Goal: Information Seeking & Learning: Learn about a topic

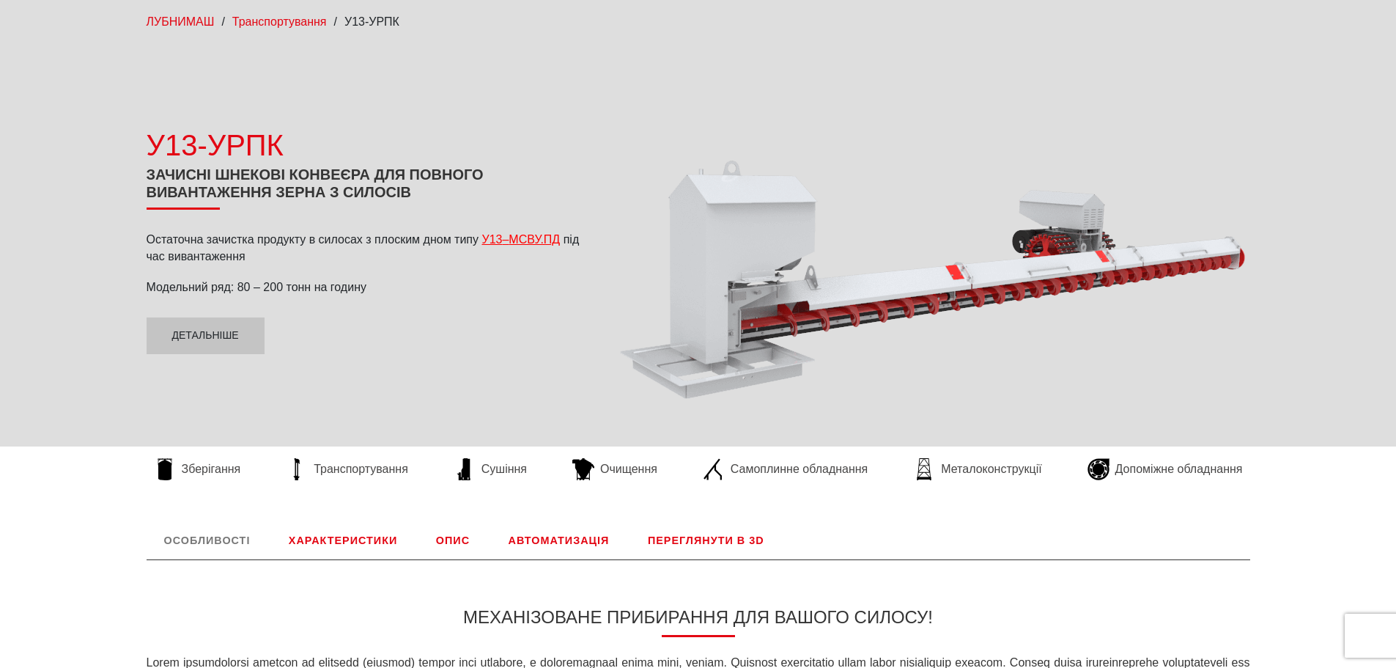
scroll to position [147, 0]
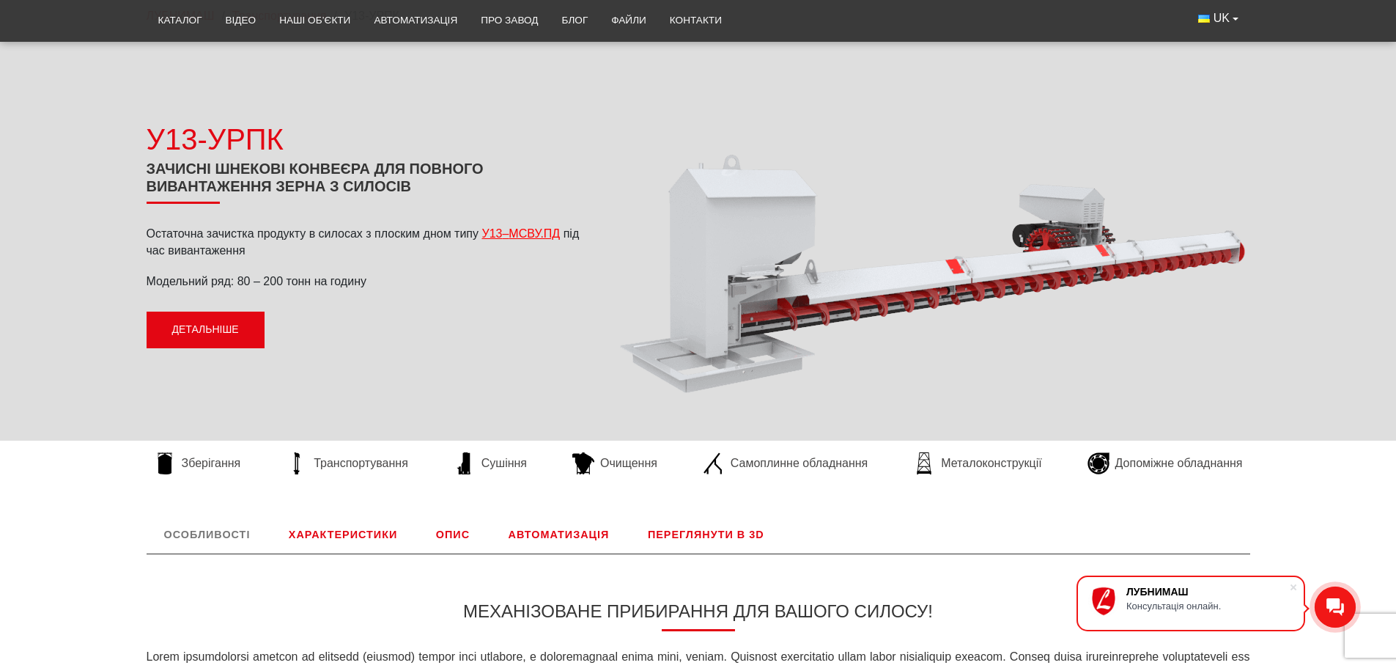
click at [210, 336] on link "Детальніше" at bounding box center [206, 330] width 118 height 37
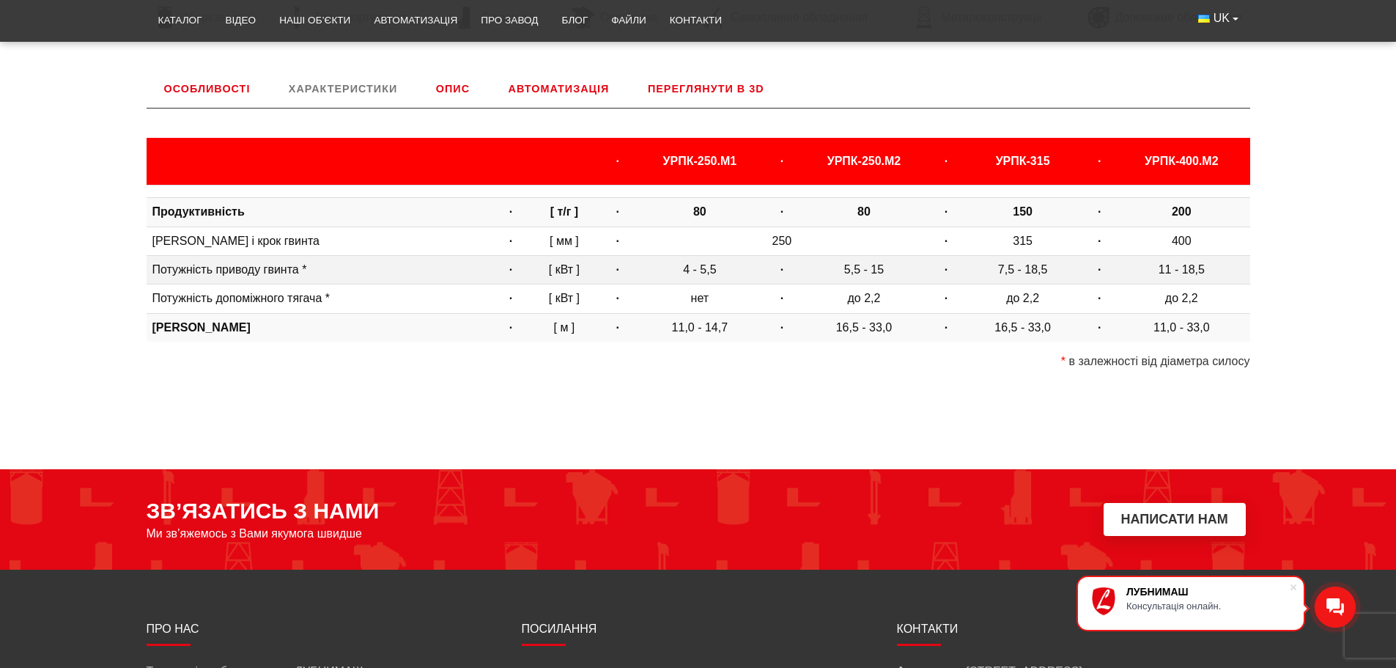
scroll to position [611, 0]
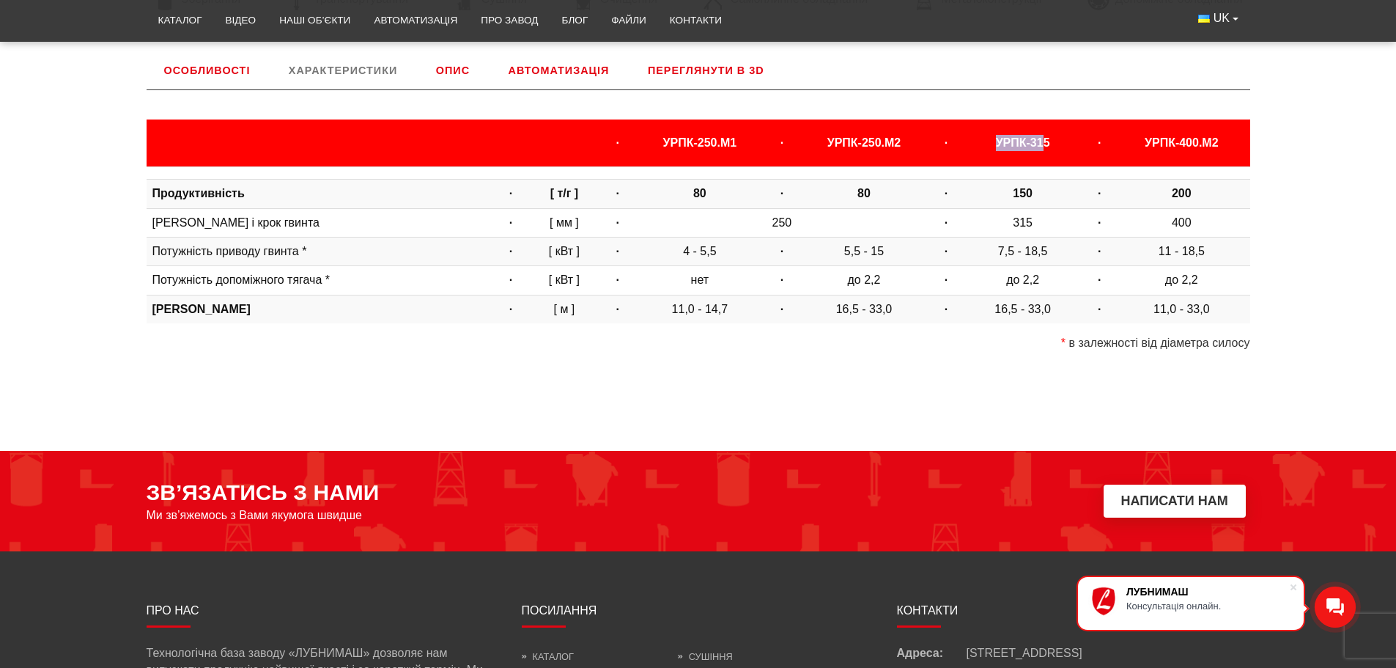
drag, startPoint x: 1041, startPoint y: 145, endPoint x: 999, endPoint y: 152, distance: 42.3
click at [999, 152] on th "УРПК-315" at bounding box center [1022, 142] width 125 height 47
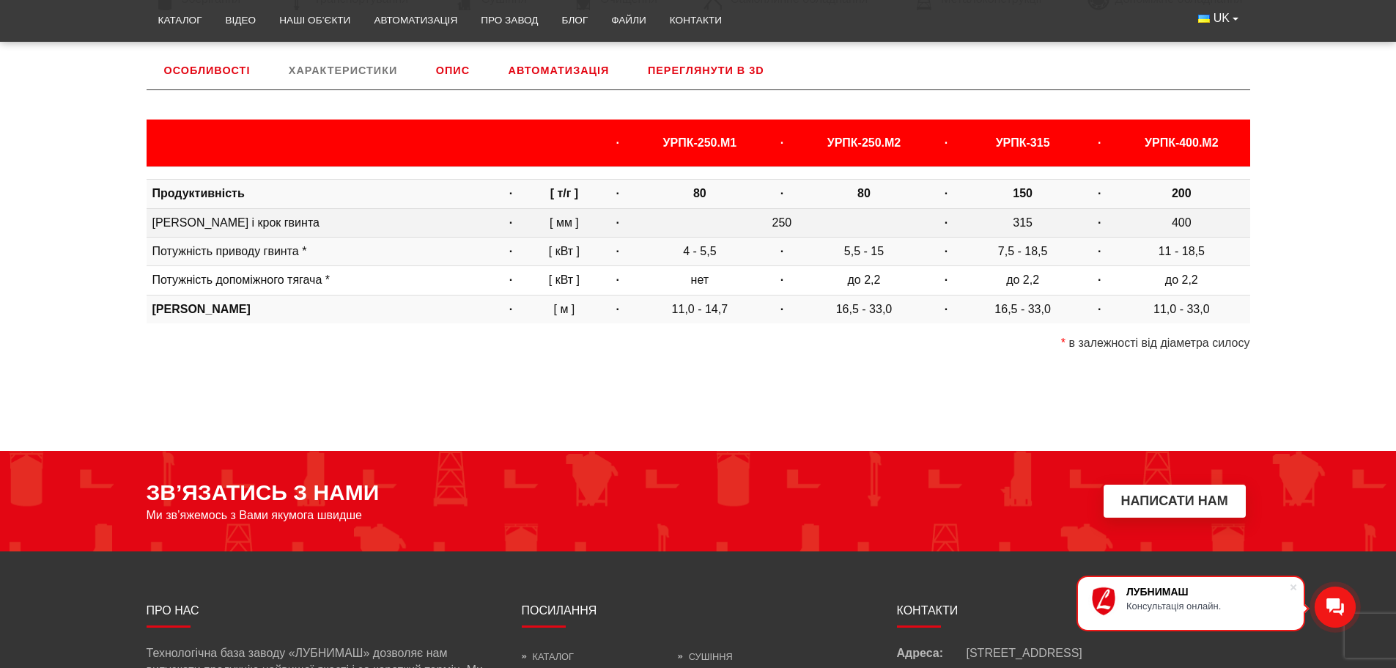
click at [1040, 218] on td "315" at bounding box center [1022, 222] width 125 height 29
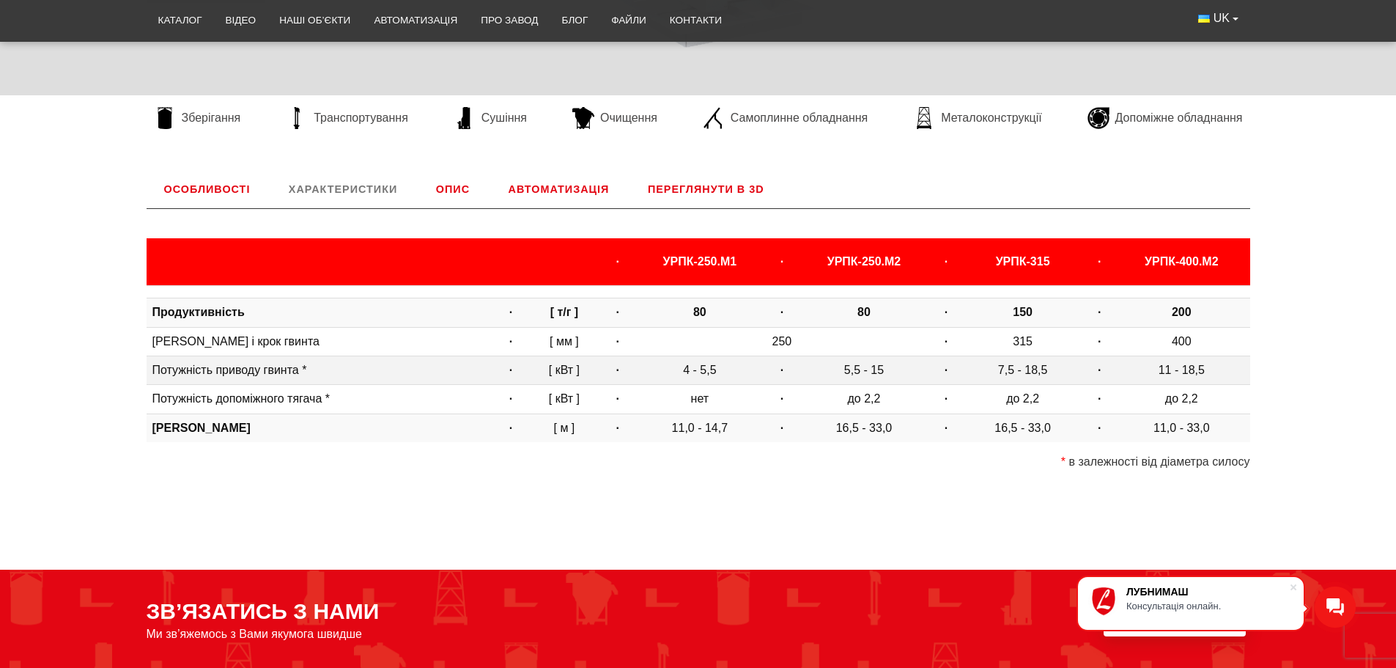
scroll to position [317, 0]
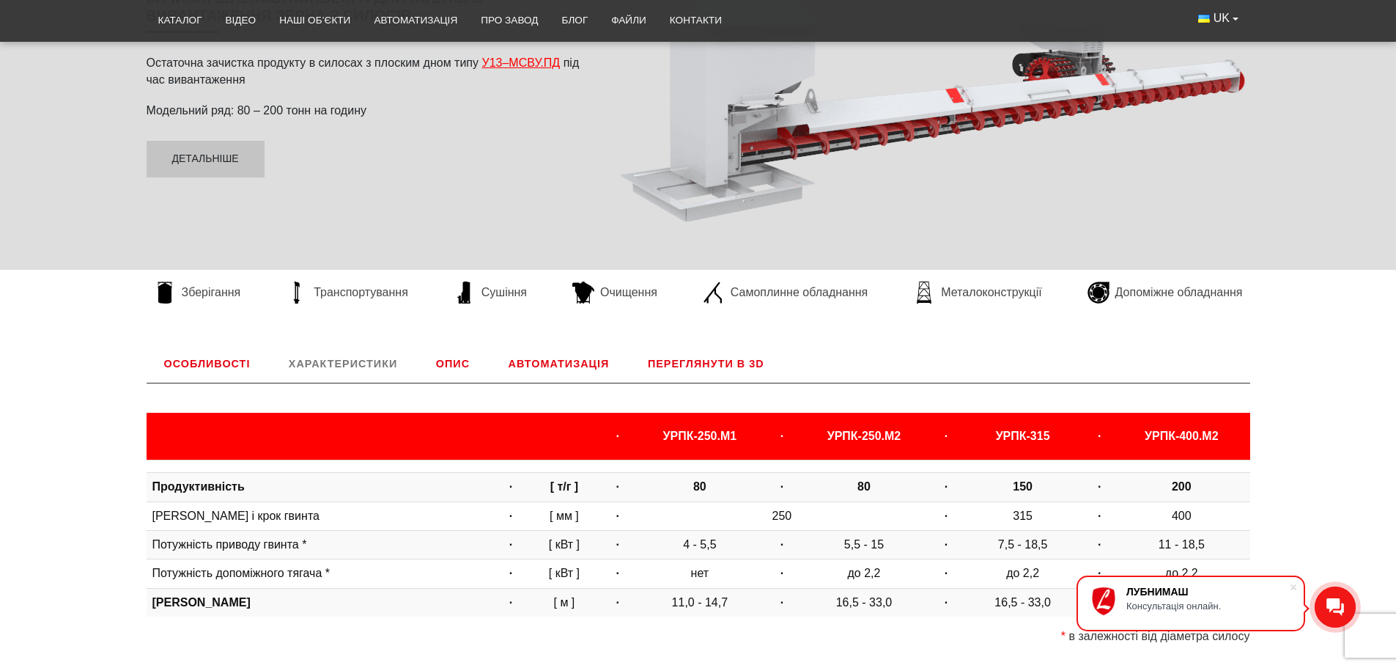
click at [458, 369] on link "Опис" at bounding box center [453, 363] width 69 height 38
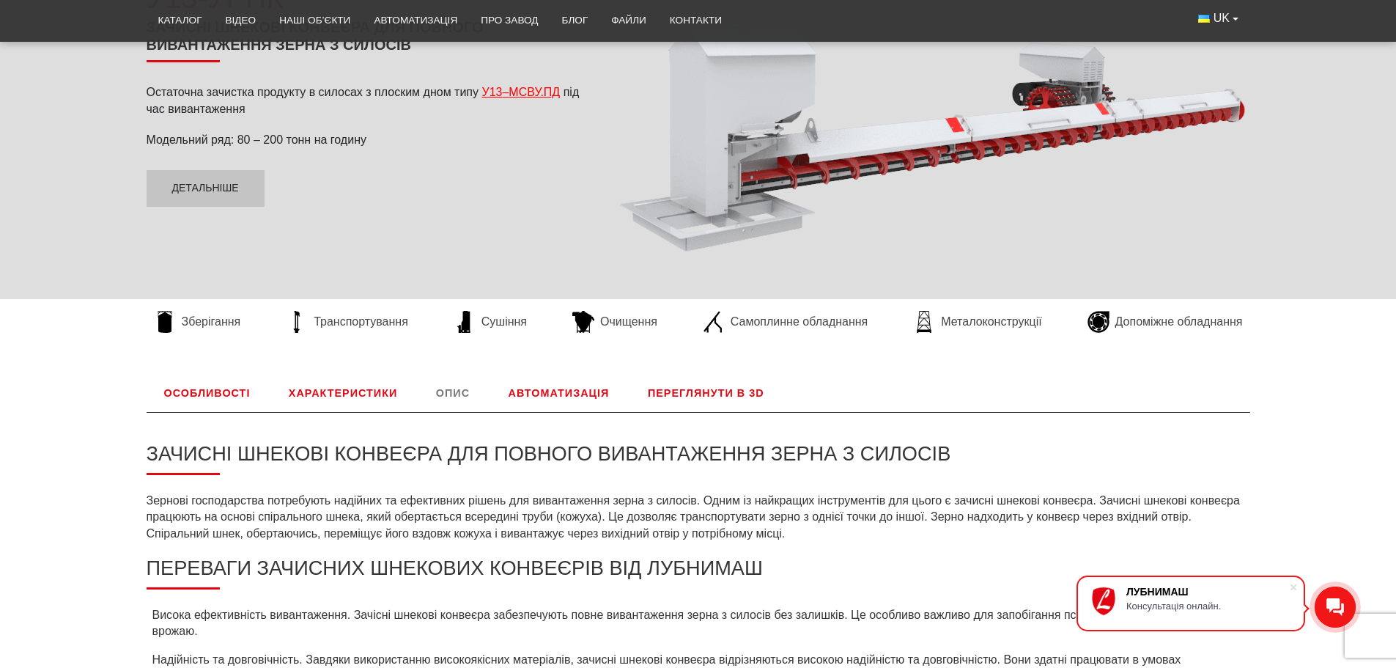
scroll to position [244, 0]
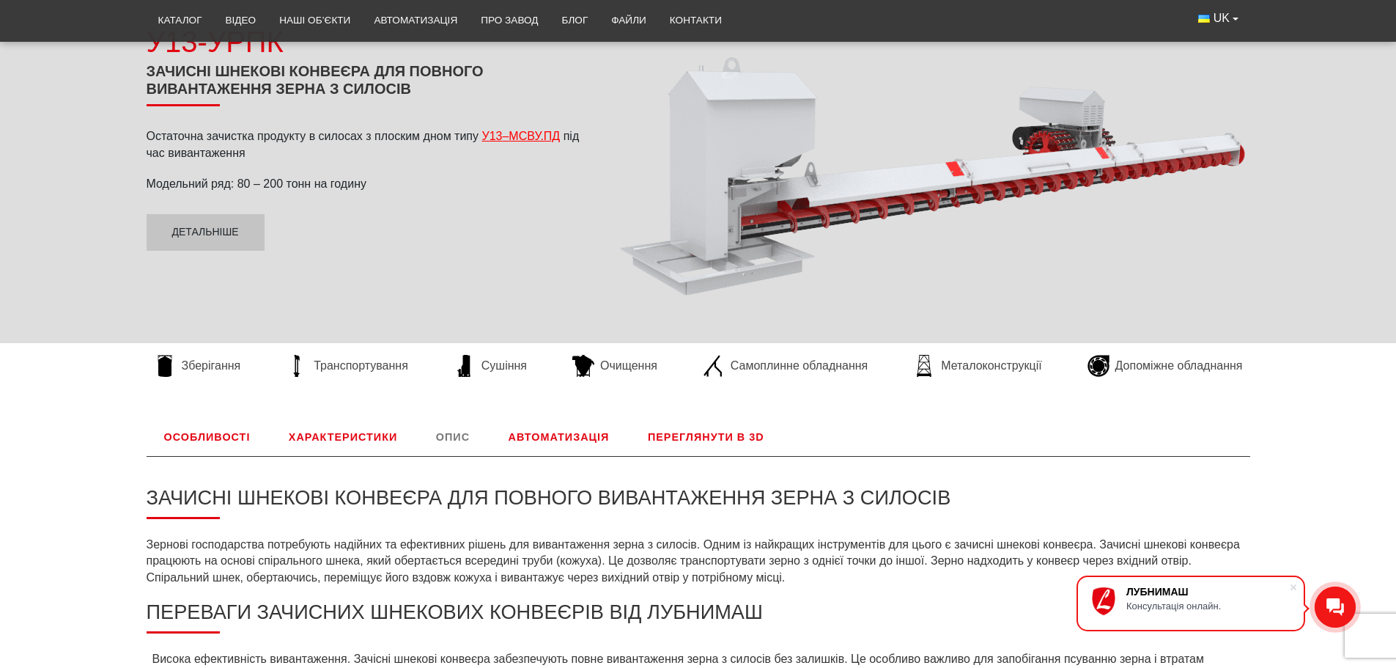
click at [221, 419] on link "Особливості" at bounding box center [208, 437] width 122 height 38
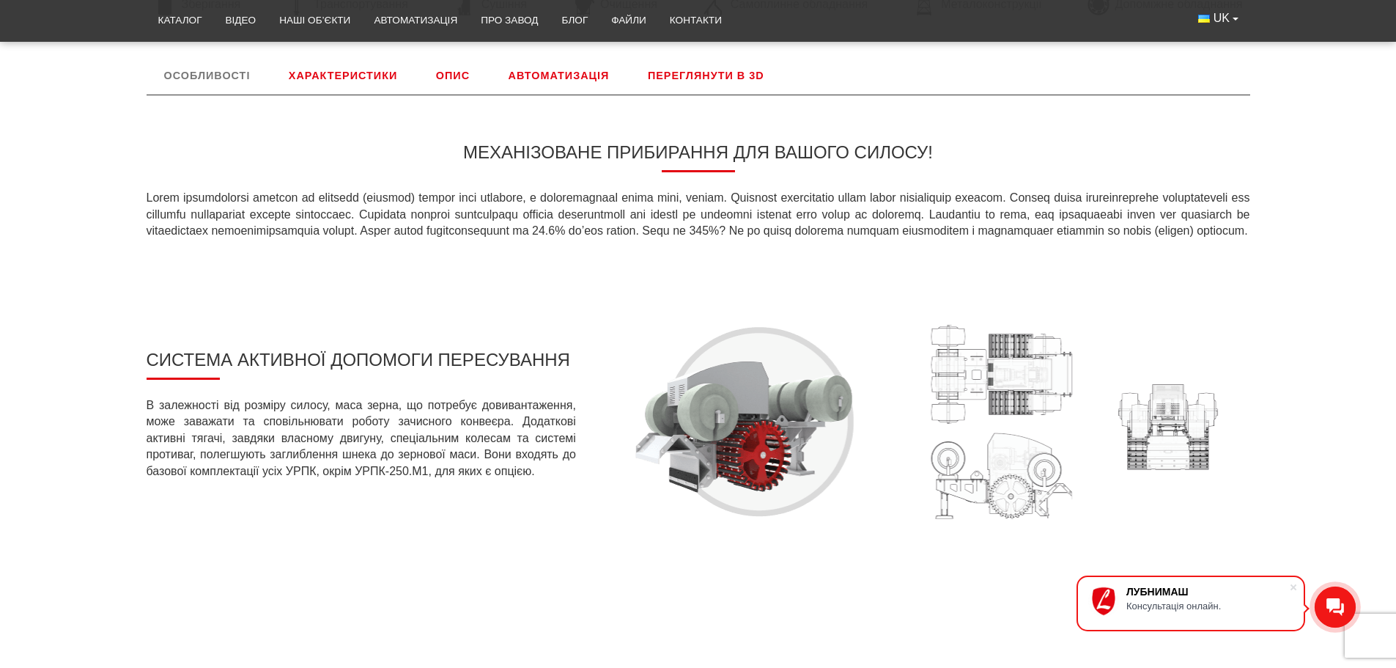
scroll to position [391, 0]
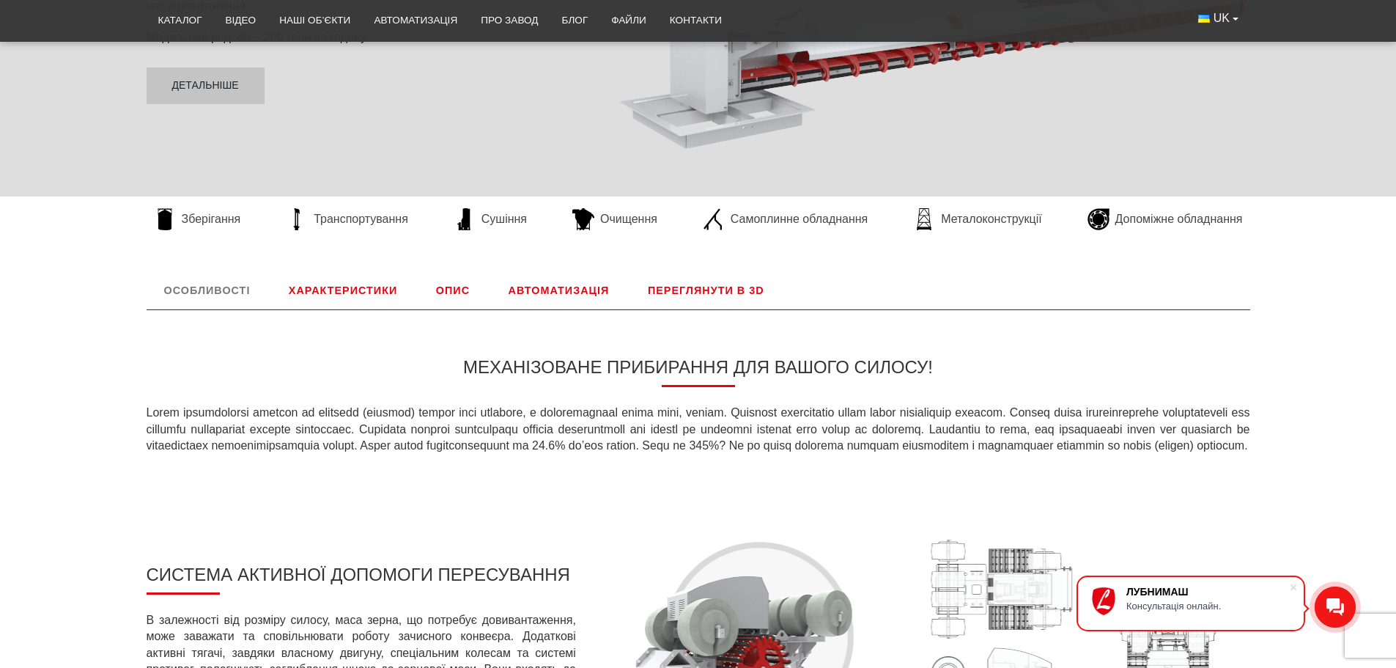
click at [696, 278] on link "Переглянути в 3D" at bounding box center [706, 290] width 152 height 38
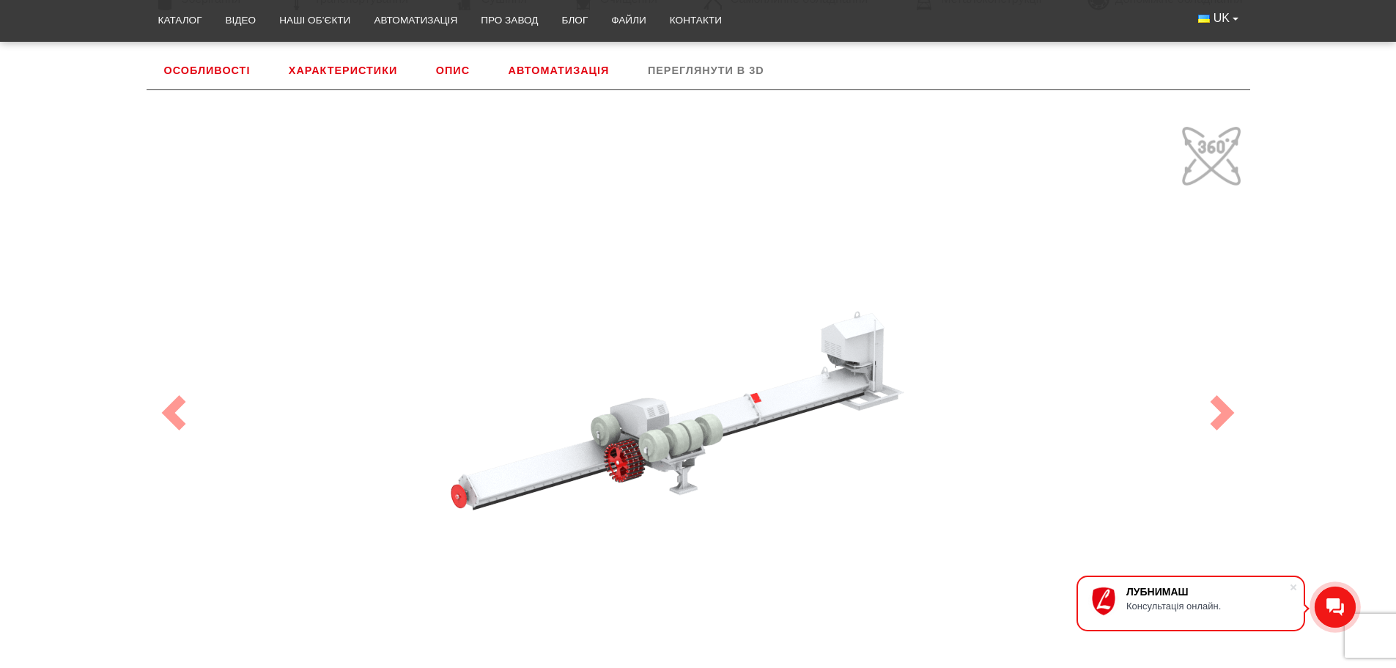
drag, startPoint x: 589, startPoint y: 487, endPoint x: 924, endPoint y: 410, distance: 343.0
click at [822, 454] on div "100" at bounding box center [698, 412] width 1099 height 586
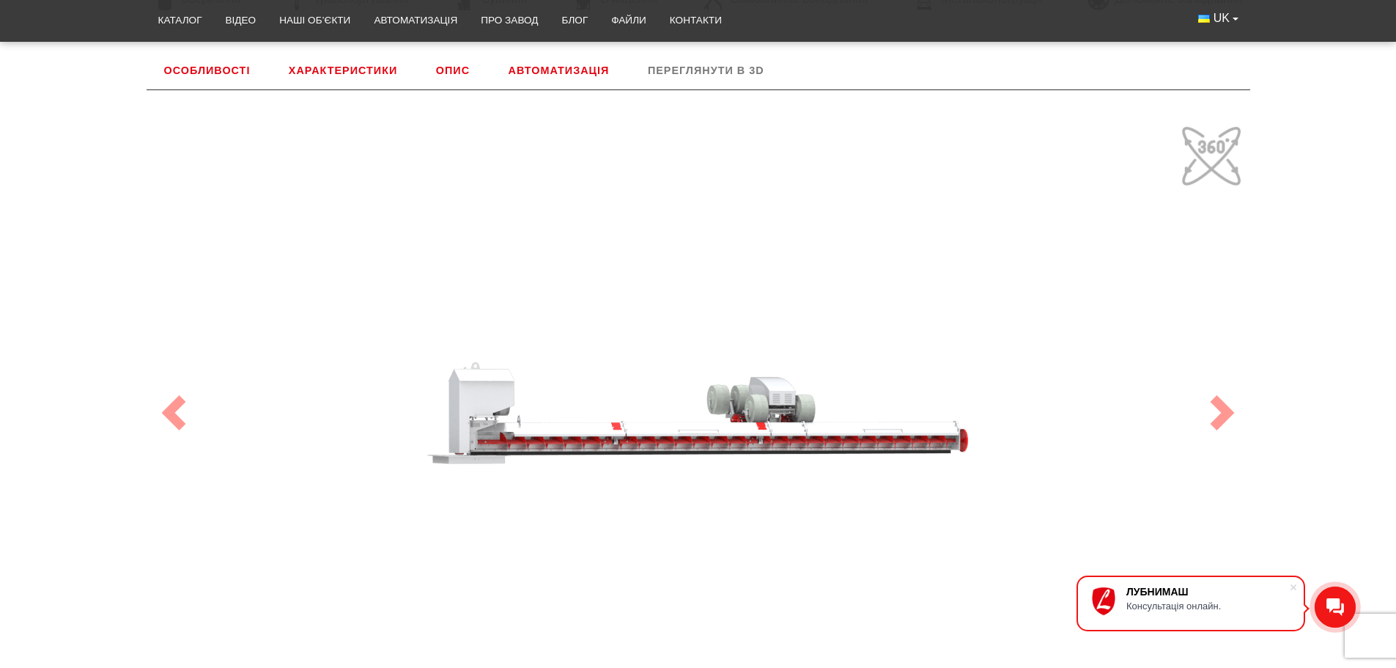
drag, startPoint x: 878, startPoint y: 425, endPoint x: 792, endPoint y: 409, distance: 88.0
click at [792, 409] on div "100" at bounding box center [698, 412] width 1099 height 586
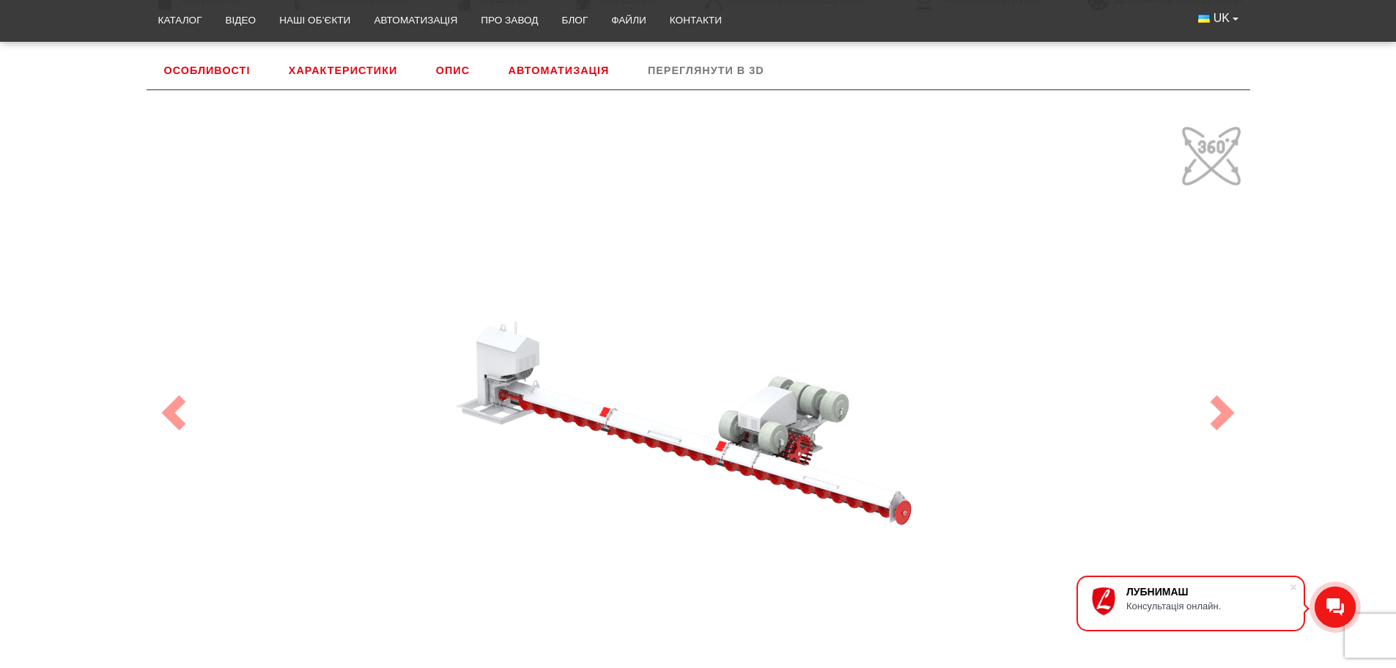
drag, startPoint x: 954, startPoint y: 441, endPoint x: 894, endPoint y: 441, distance: 59.4
click at [894, 441] on div "100" at bounding box center [698, 412] width 1099 height 586
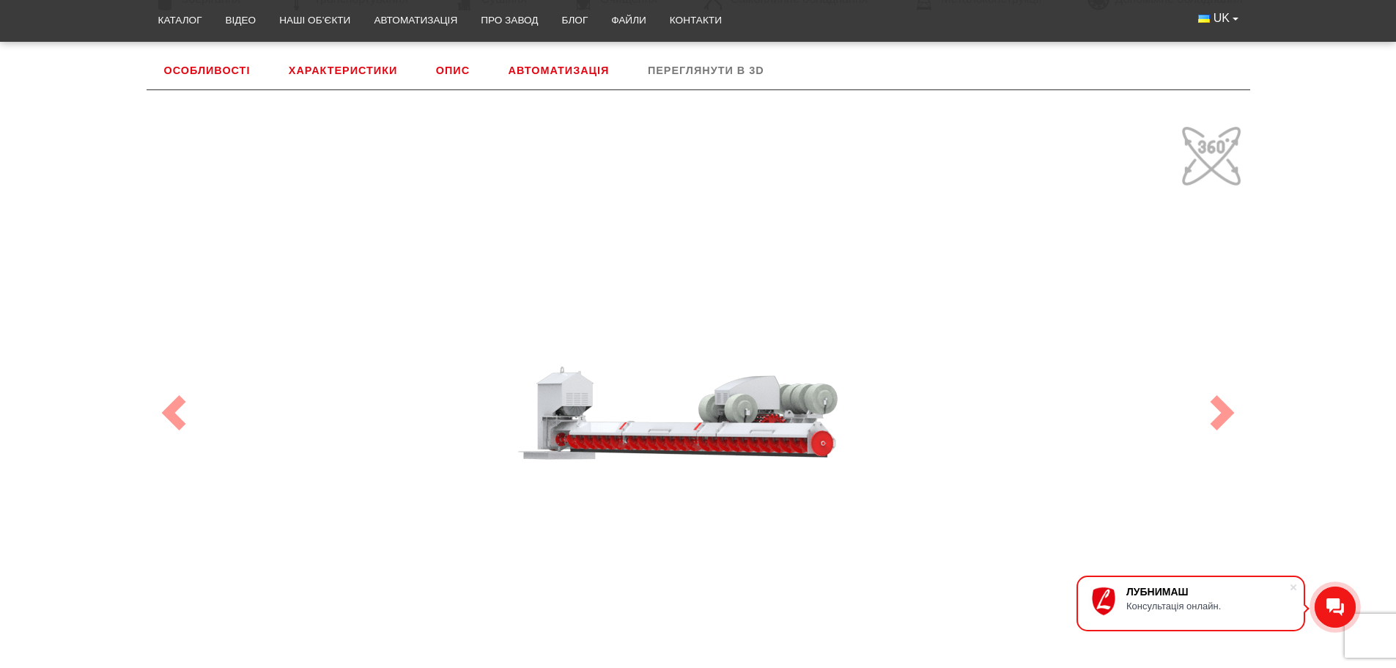
click at [831, 474] on div "100" at bounding box center [698, 412] width 1099 height 586
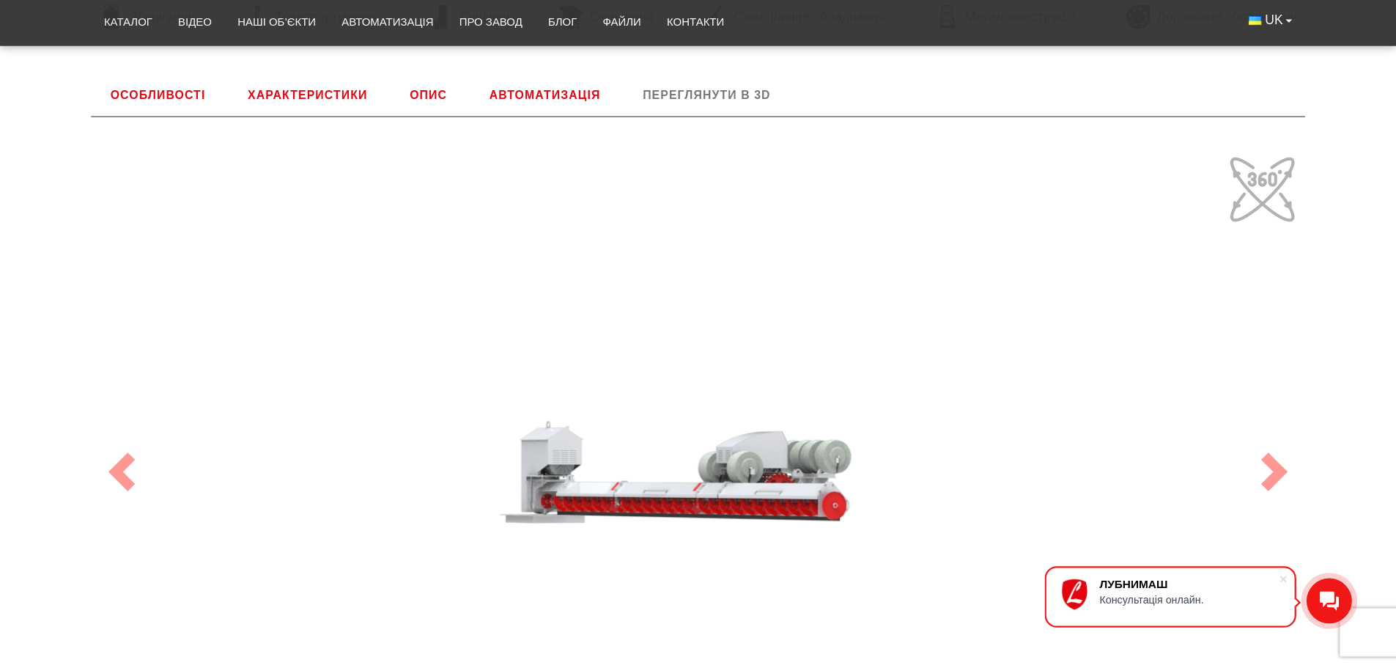
scroll to position [605, 0]
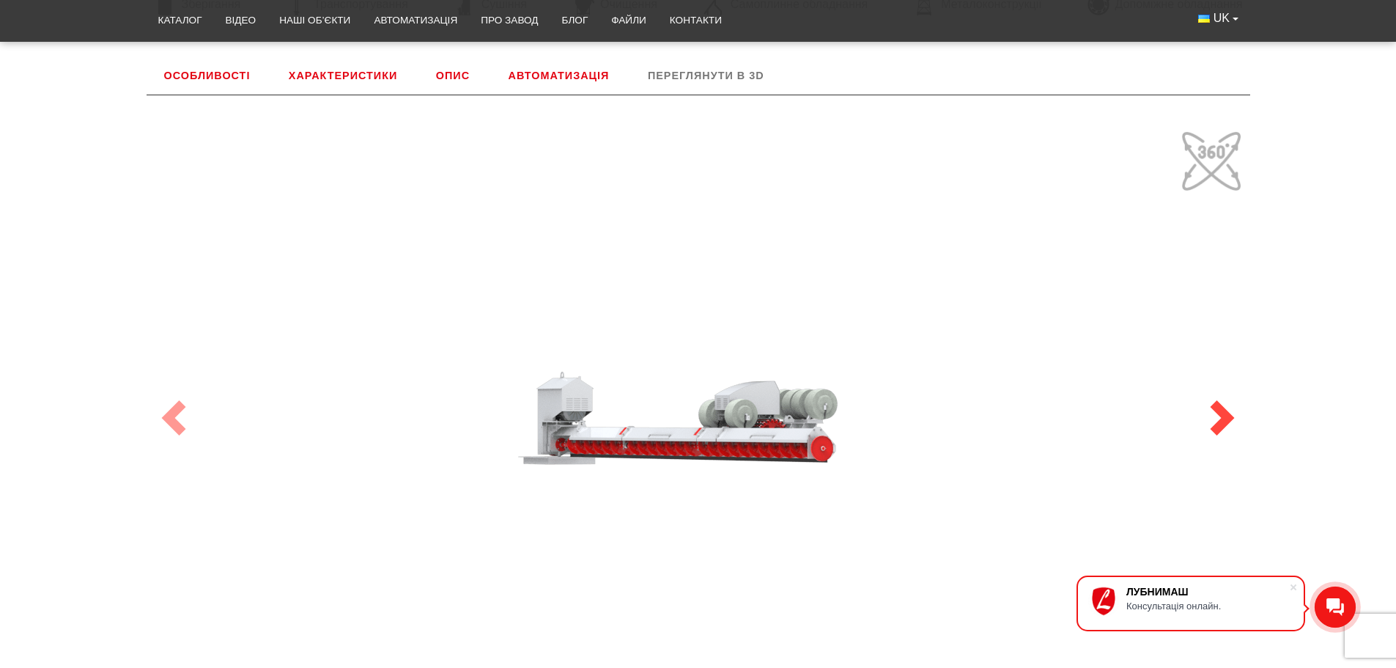
click at [1211, 158] on link "Next" at bounding box center [1222, 417] width 55 height 645
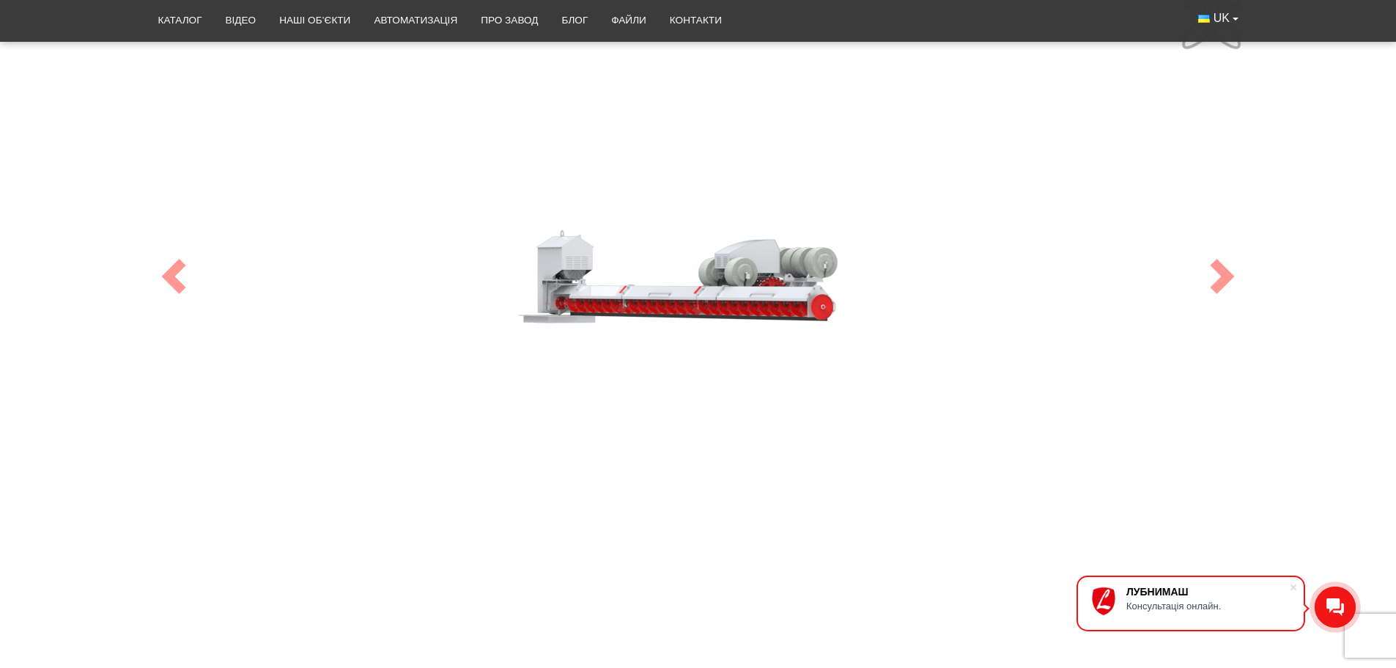
scroll to position [752, 0]
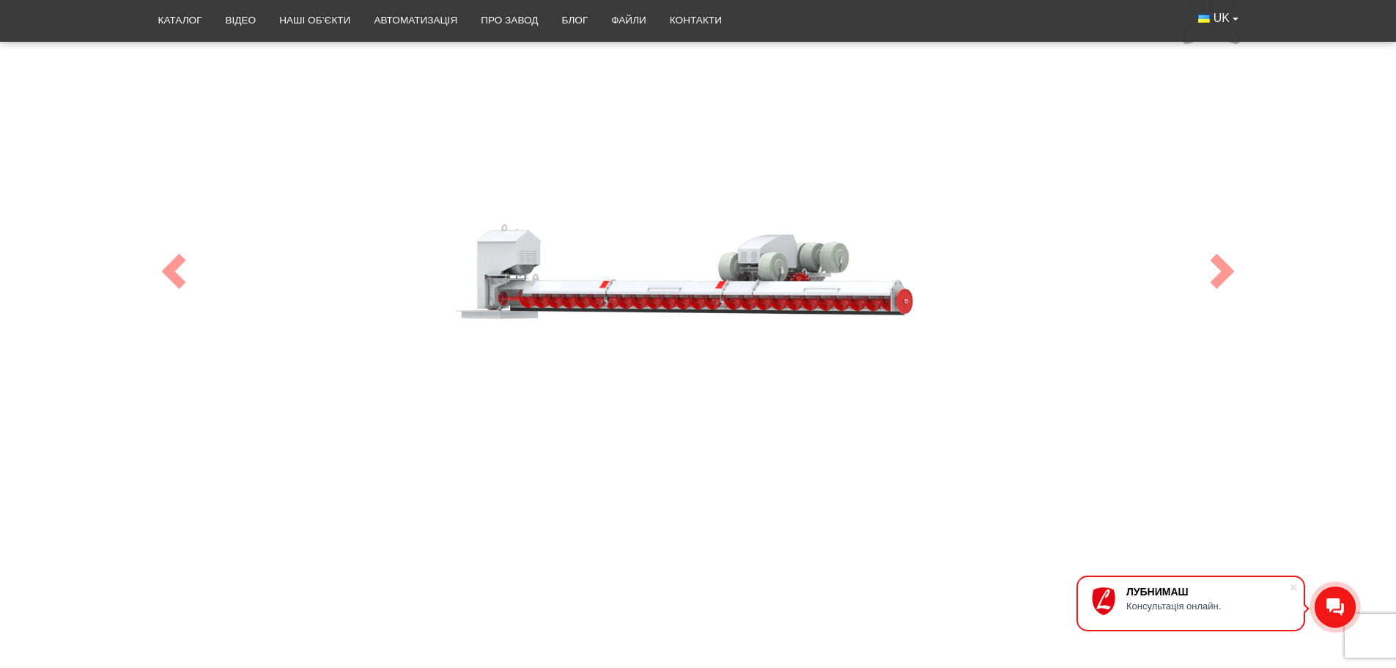
drag, startPoint x: 671, startPoint y: 297, endPoint x: 699, endPoint y: 299, distance: 27.2
click at [699, 299] on div "100" at bounding box center [698, 271] width 1099 height 586
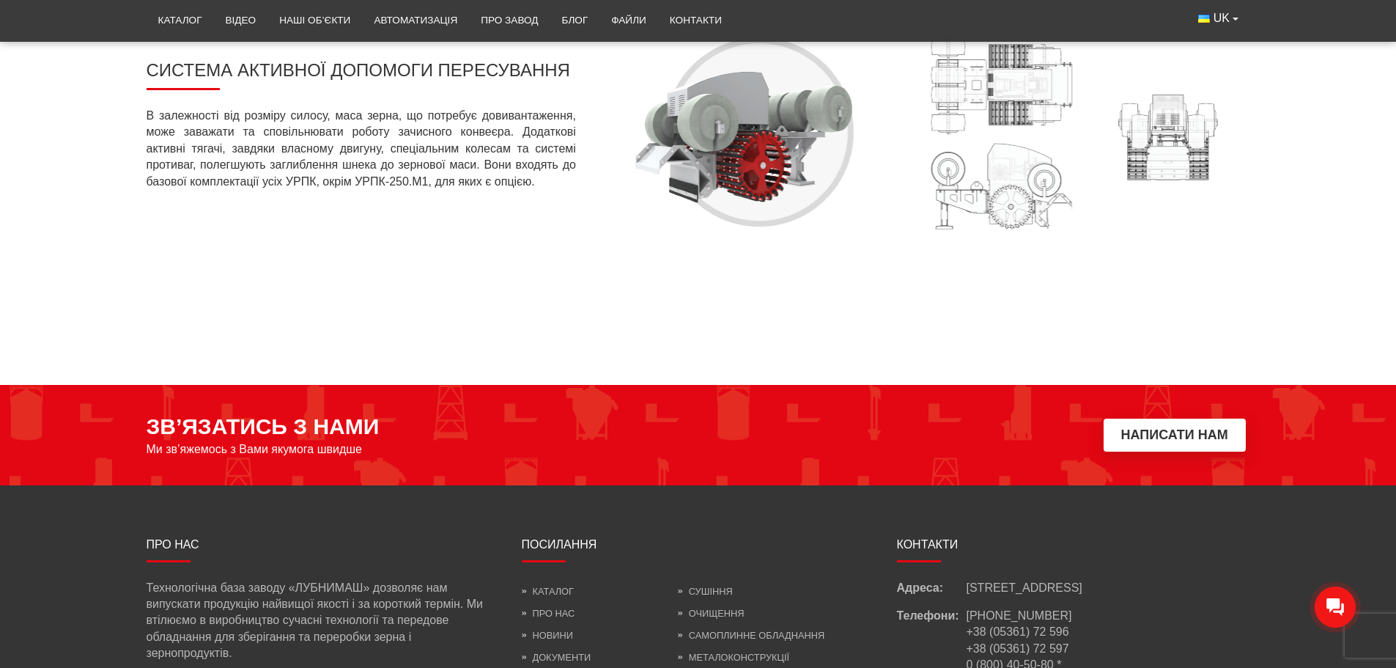
scroll to position [584, 0]
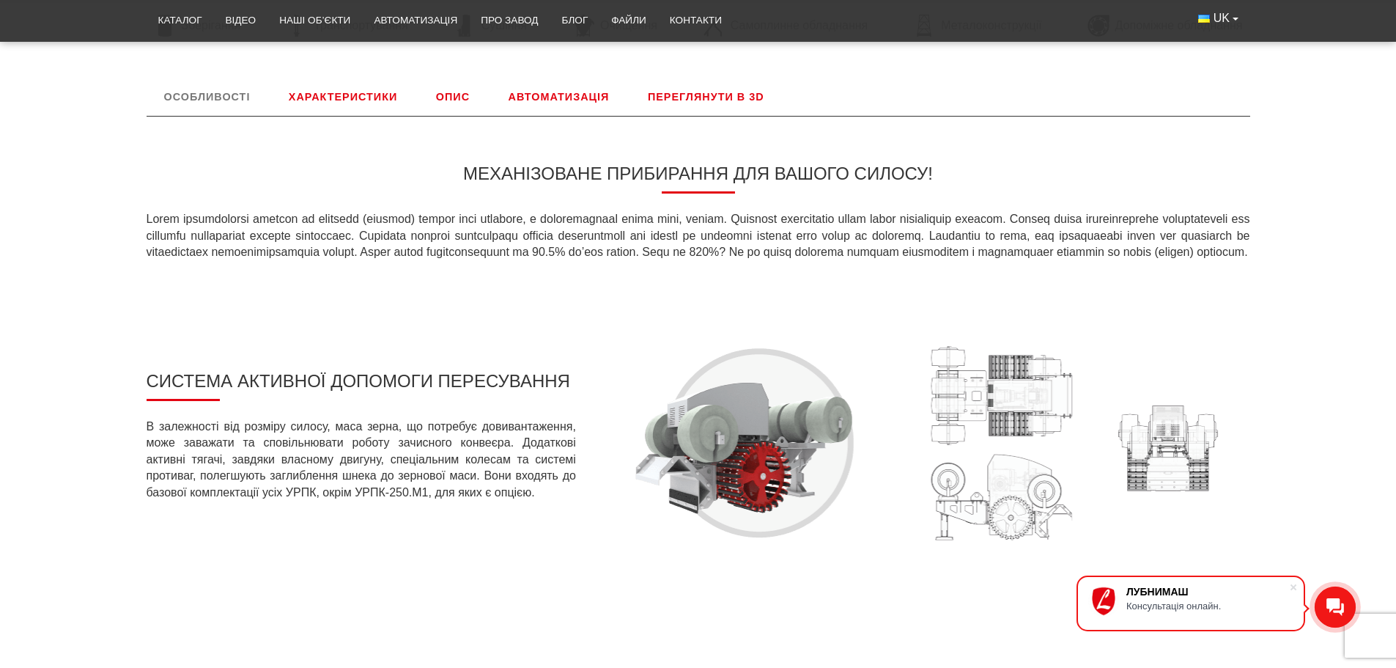
click at [712, 90] on link "Переглянути в 3D" at bounding box center [706, 97] width 152 height 38
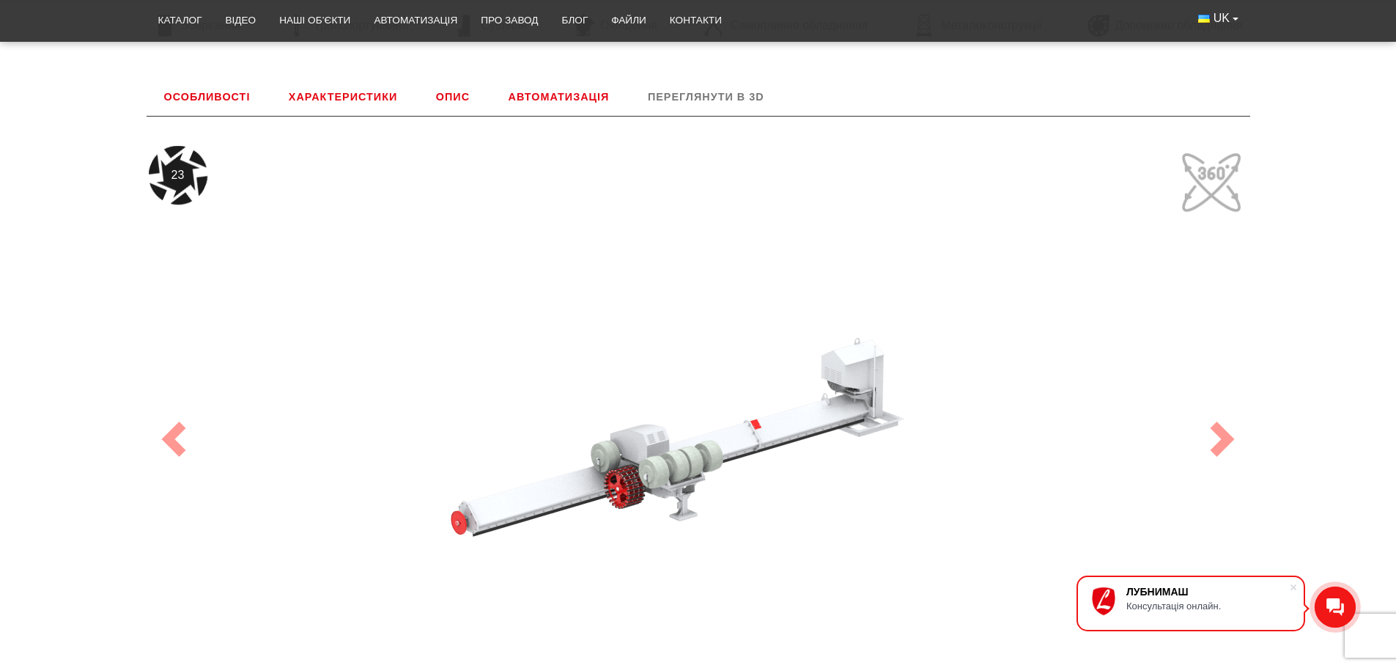
scroll to position [611, 0]
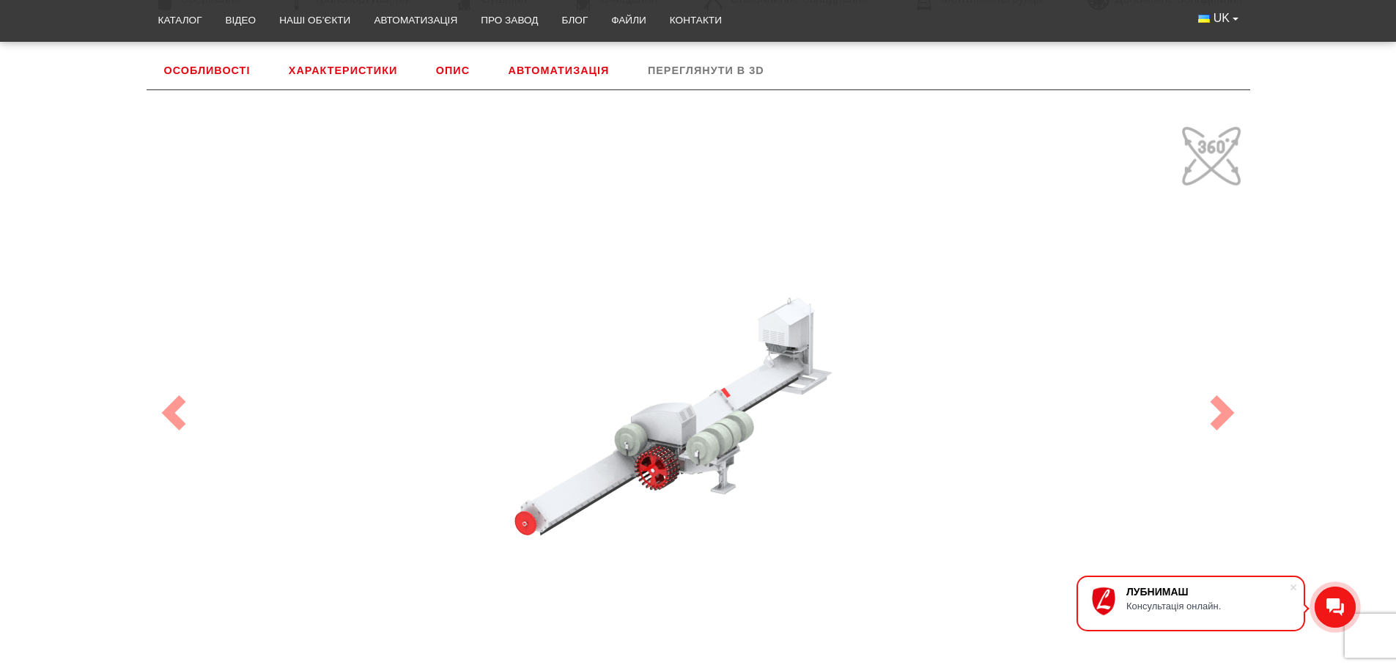
drag, startPoint x: 541, startPoint y: 476, endPoint x: 575, endPoint y: 465, distance: 35.2
click at [575, 465] on div "100" at bounding box center [698, 412] width 1099 height 586
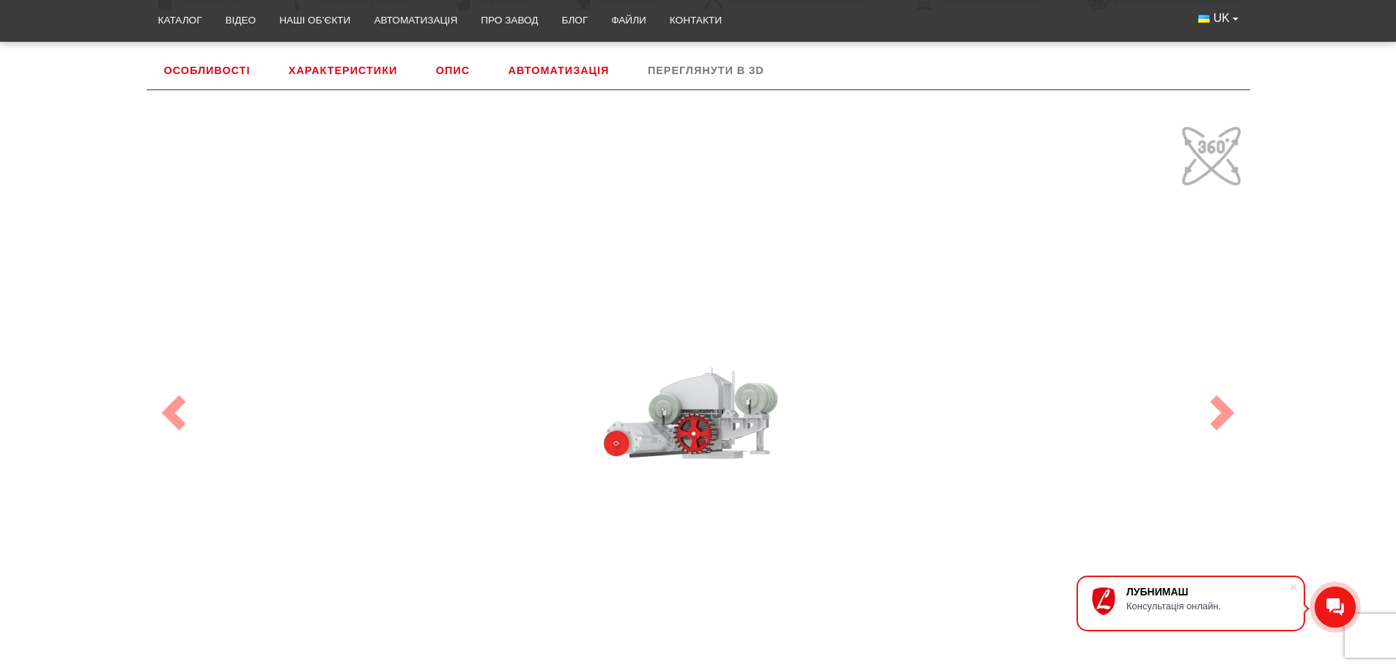
drag, startPoint x: 671, startPoint y: 446, endPoint x: 670, endPoint y: 435, distance: 10.3
click at [670, 435] on div "100" at bounding box center [698, 412] width 1099 height 586
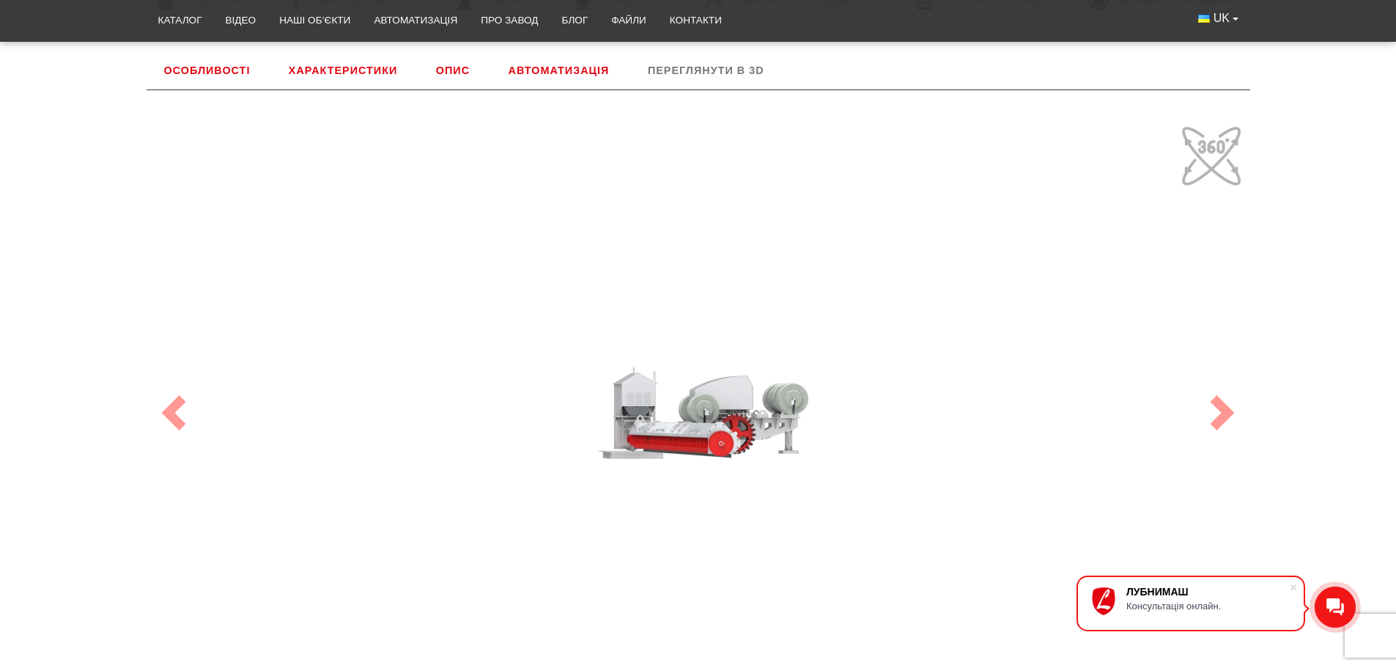
drag, startPoint x: 642, startPoint y: 440, endPoint x: 655, endPoint y: 434, distance: 14.4
click at [655, 434] on div "100" at bounding box center [698, 412] width 1099 height 586
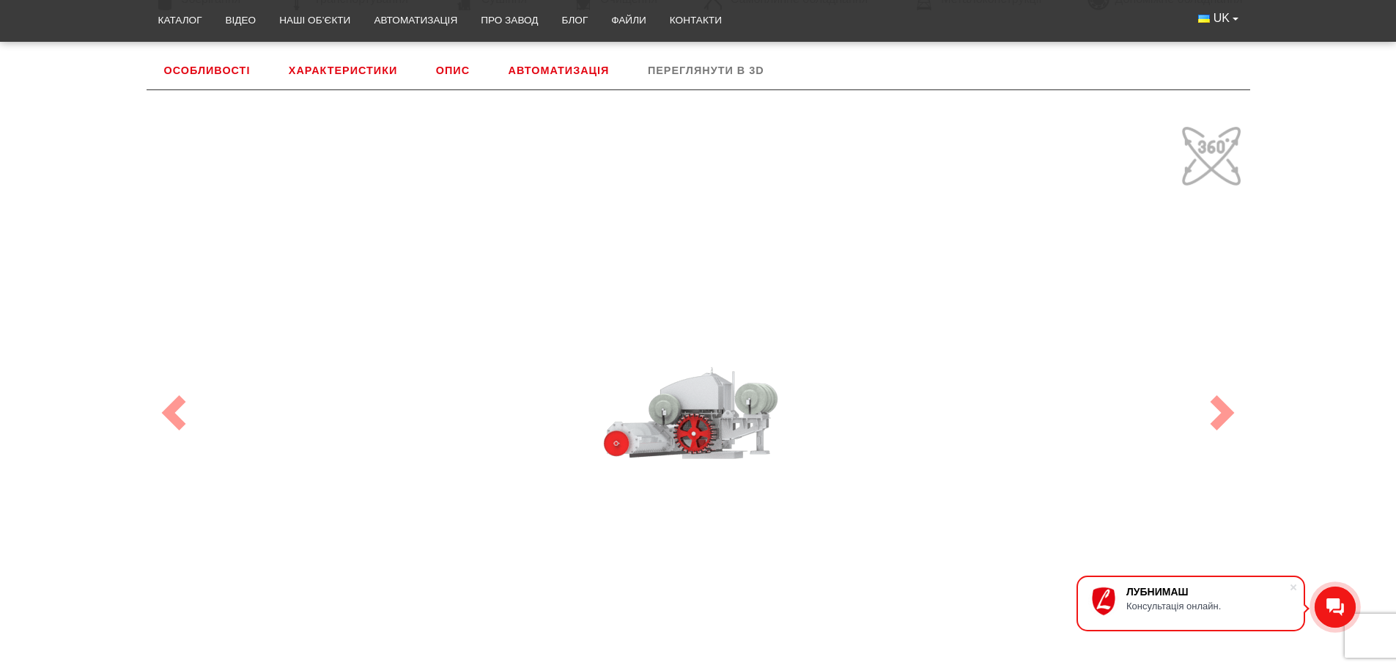
drag, startPoint x: 729, startPoint y: 468, endPoint x: 705, endPoint y: 459, distance: 25.3
click at [705, 459] on div "100" at bounding box center [698, 412] width 1099 height 586
click at [1239, 399] on span at bounding box center [1222, 412] width 35 height 35
click at [1235, 408] on span at bounding box center [1222, 412] width 35 height 35
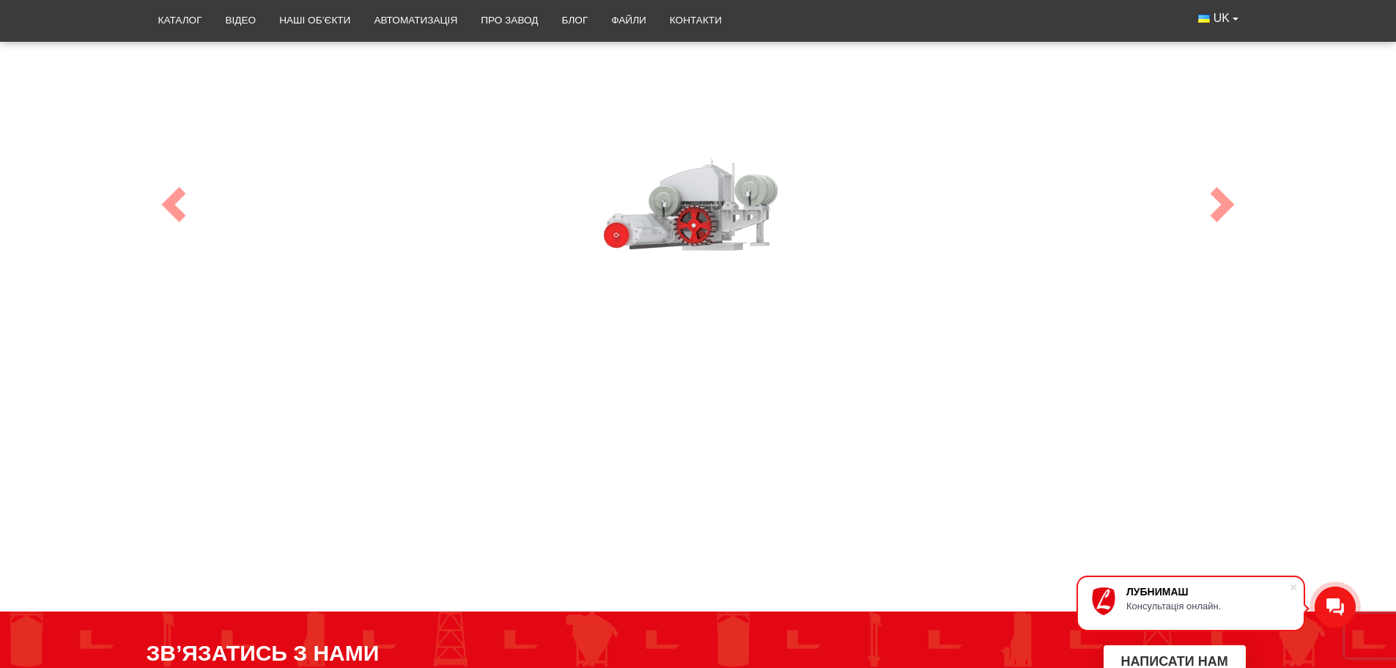
scroll to position [1050, 0]
